Goal: Task Accomplishment & Management: Manage account settings

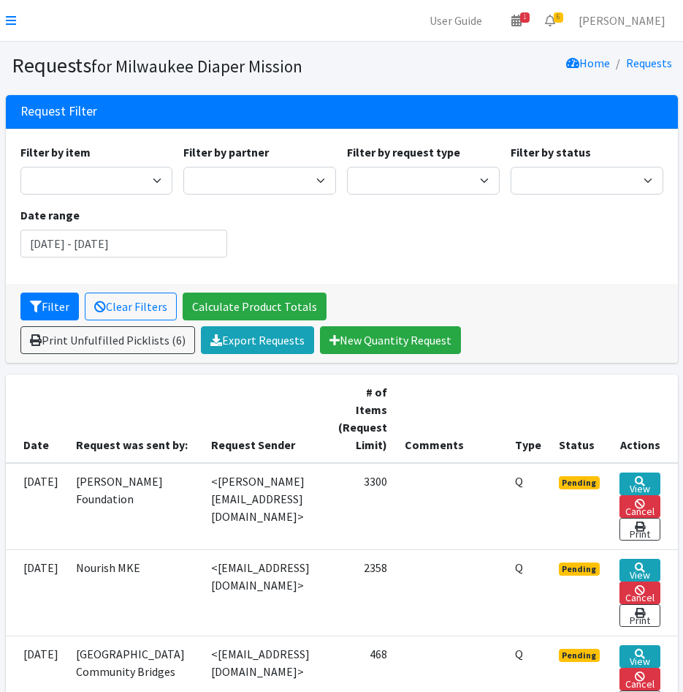
click at [511, 232] on div "Filter by item Adult Briefs (large) Adult Briefs (Medium) Adult Briefs (small) …" at bounding box center [342, 206] width 654 height 126
click at [12, 21] on icon at bounding box center [11, 21] width 10 height 12
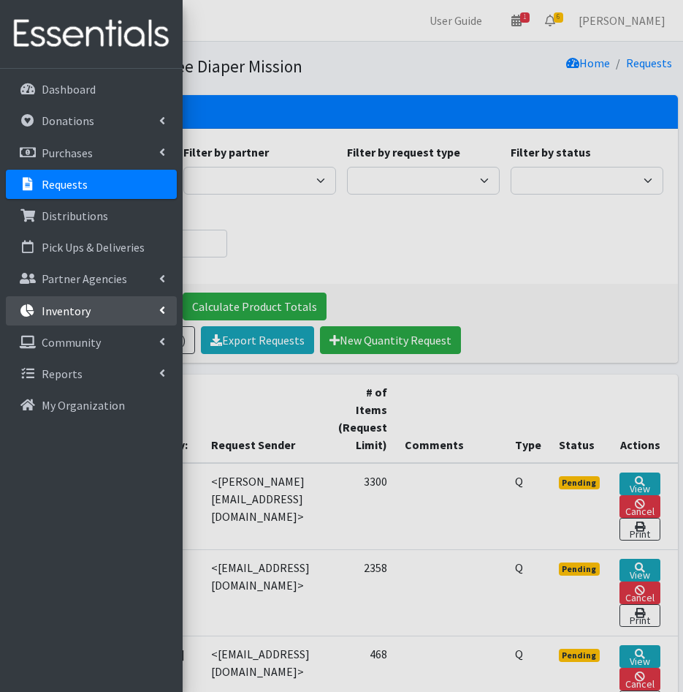
click at [76, 313] on p "Inventory" at bounding box center [66, 310] width 49 height 15
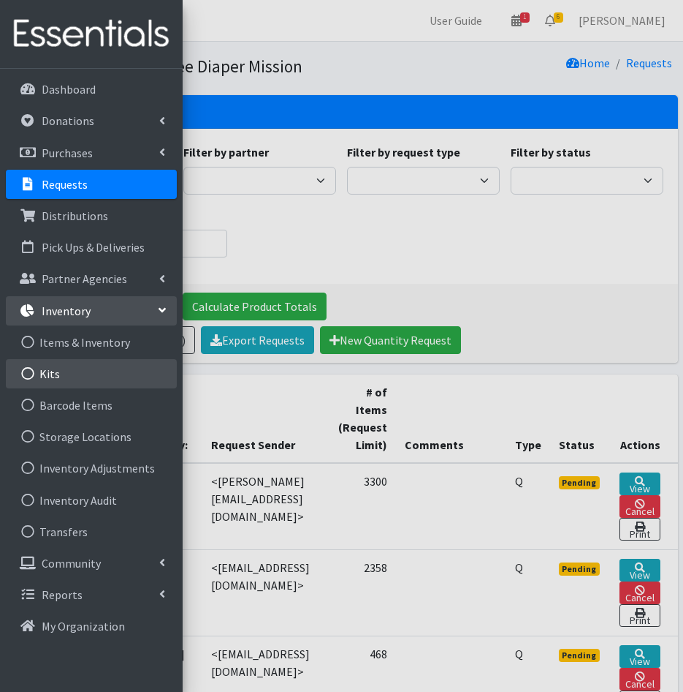
click at [69, 379] on link "Kits" at bounding box center [91, 373] width 171 height 29
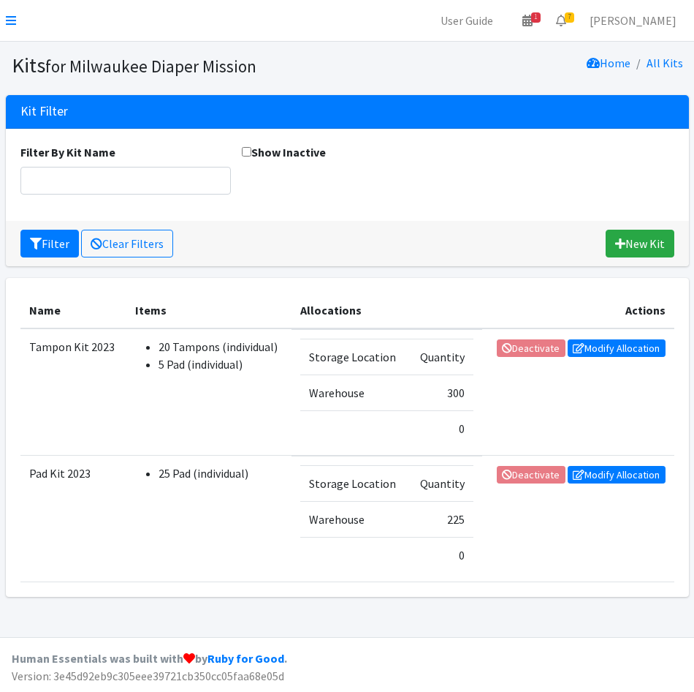
click at [516, 352] on span "Deactivate" at bounding box center [531, 346] width 69 height 15
click at [635, 344] on link "Modify Allocation" at bounding box center [617, 348] width 98 height 18
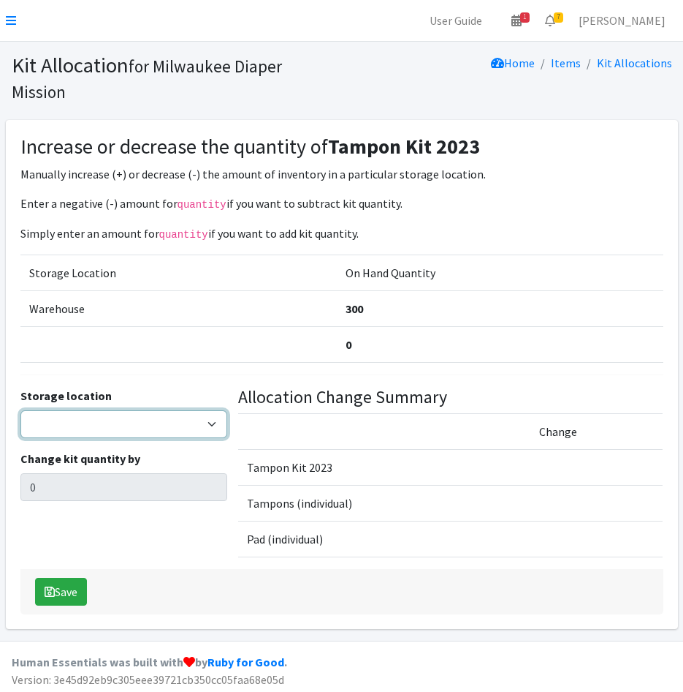
click at [47, 423] on select "Warehouse" at bounding box center [123, 424] width 207 height 28
select select "126"
click at [20, 410] on select "Warehouse" at bounding box center [123, 424] width 207 height 28
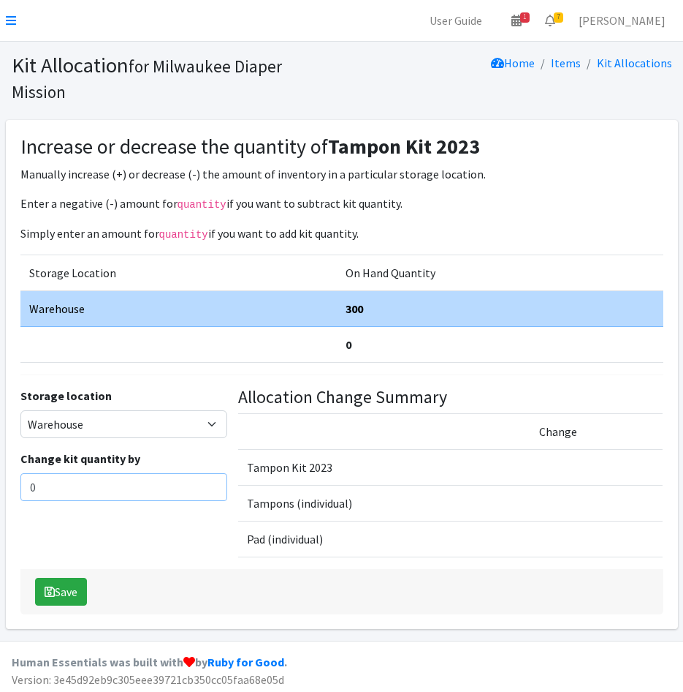
drag, startPoint x: 49, startPoint y: 481, endPoint x: -10, endPoint y: 484, distance: 58.6
click at [0, 484] on html "User Guide 1 1 Pick-ups remaining this week View Calendar 7 7 Requests 0 Partne…" at bounding box center [341, 347] width 683 height 695
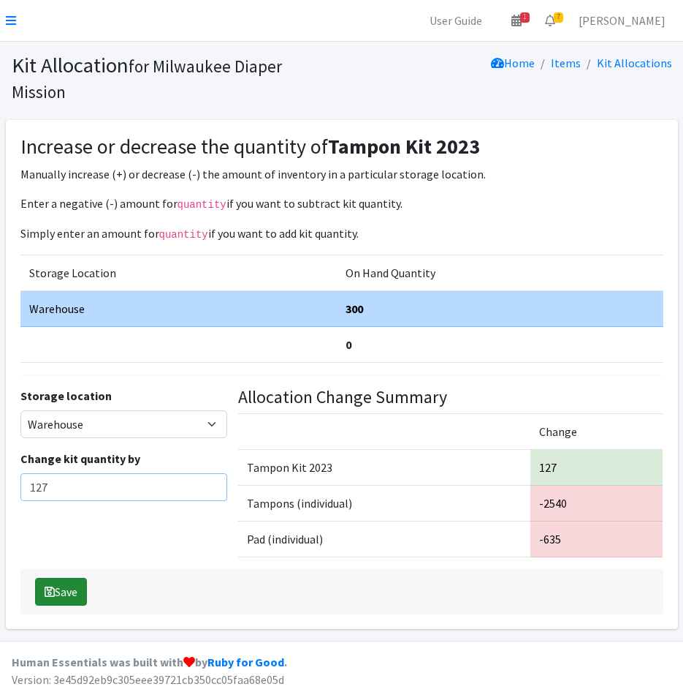
type input "127"
click at [54, 588] on icon "submit" at bounding box center [50, 592] width 10 height 12
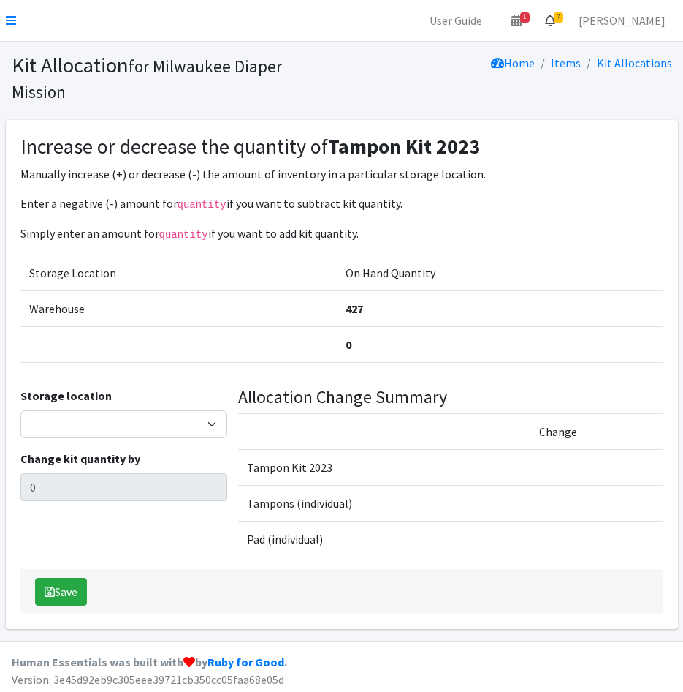
click at [564, 22] on span "7" at bounding box center [559, 17] width 10 height 10
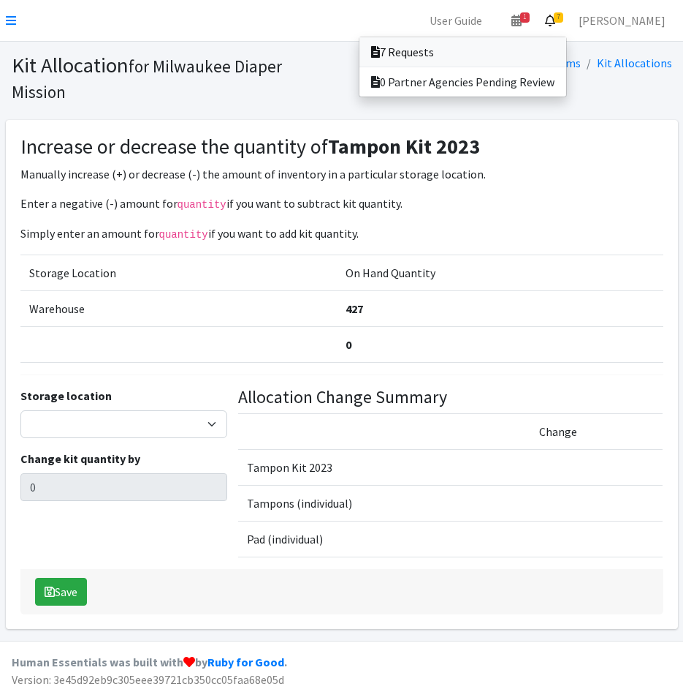
click at [490, 46] on link "7 Requests" at bounding box center [463, 51] width 207 height 29
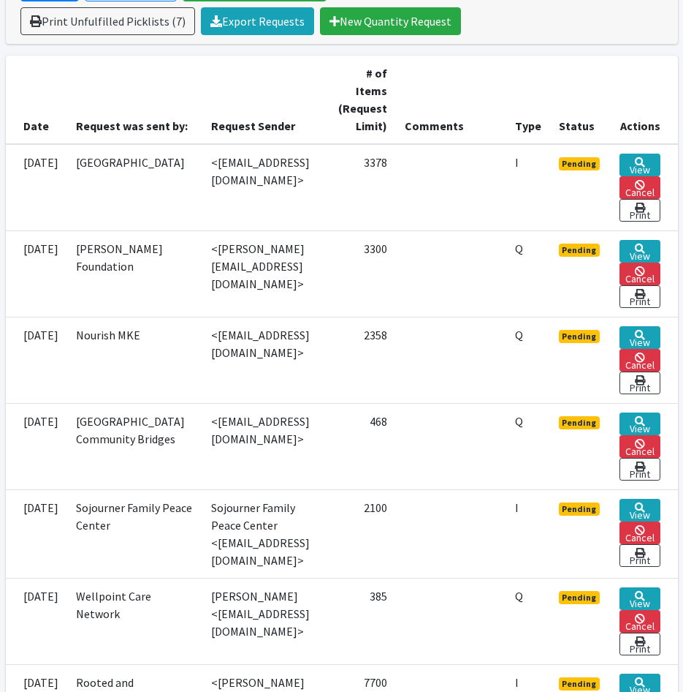
scroll to position [292, 0]
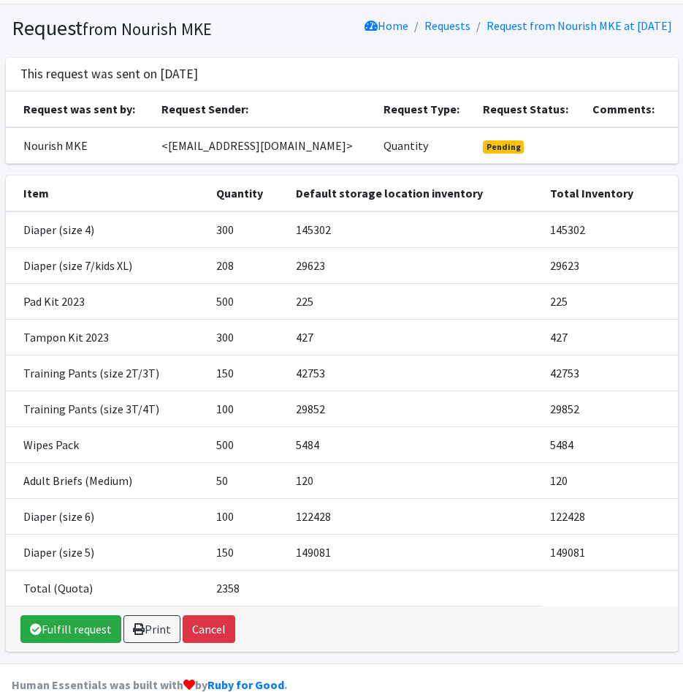
scroll to position [73, 0]
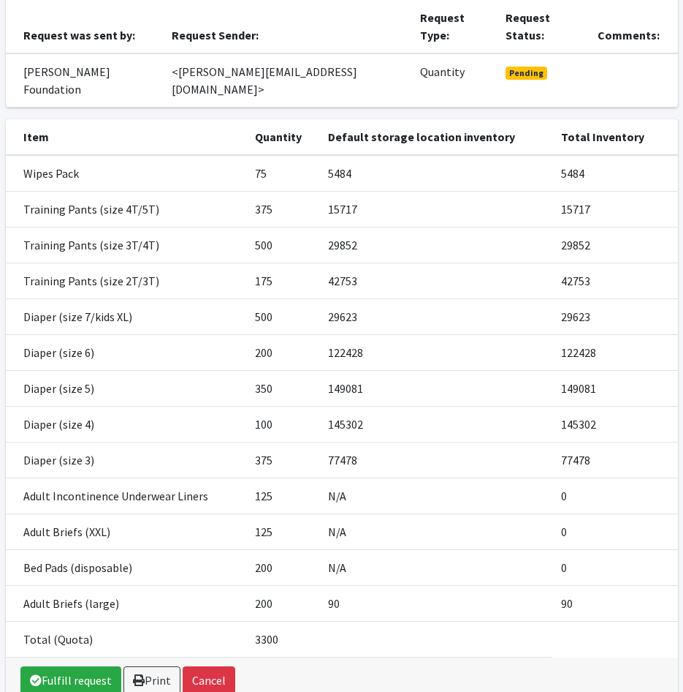
scroll to position [146, 0]
